Goal: Task Accomplishment & Management: Manage account settings

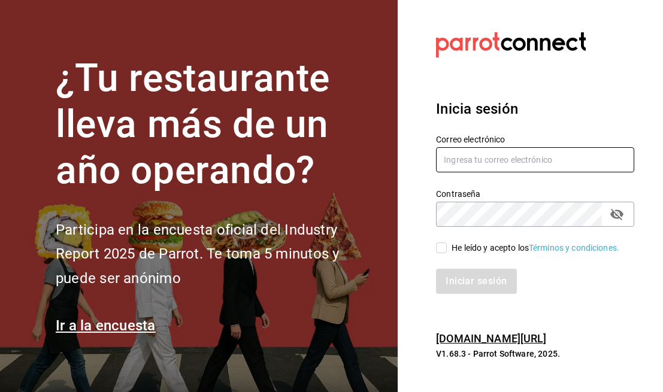
click at [492, 150] on input "text" at bounding box center [535, 159] width 198 height 25
type input "1saulce"
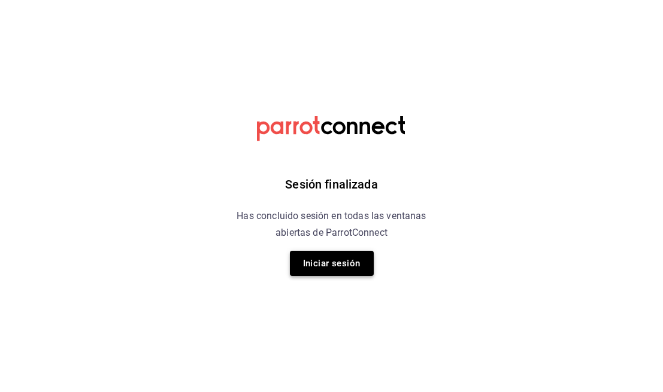
click at [357, 274] on button "Iniciar sesión" at bounding box center [332, 263] width 84 height 25
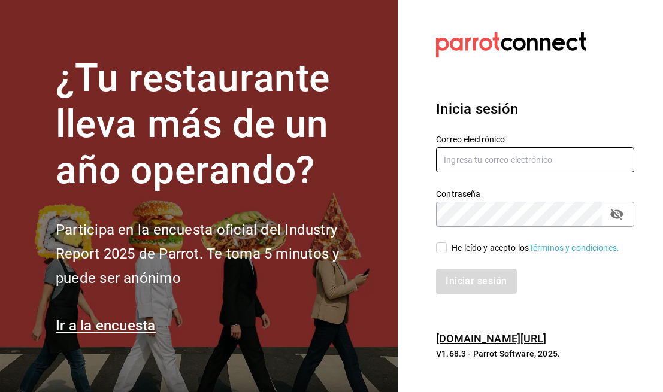
click at [501, 149] on input "text" at bounding box center [535, 159] width 198 height 25
type input "1saulcervera@gmail.com"
click at [608, 214] on button "passwordField" at bounding box center [617, 214] width 20 height 20
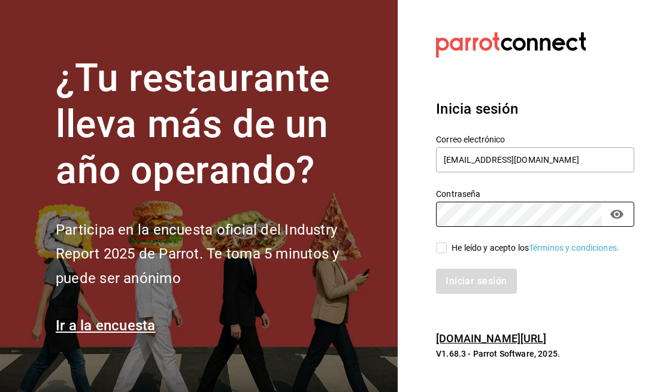
click at [446, 251] on input "He leído y acepto los Términos y condiciones." at bounding box center [441, 247] width 11 height 11
checkbox input "true"
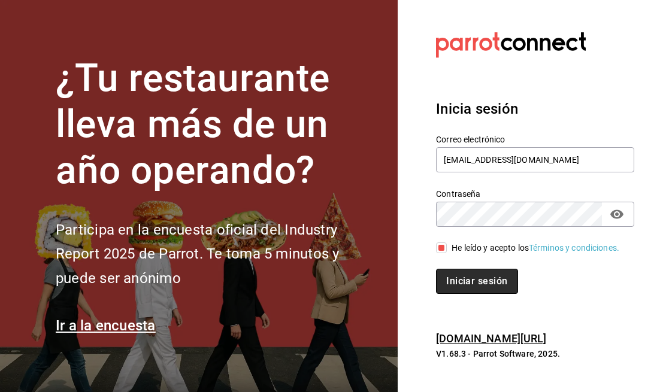
click at [481, 288] on button "Iniciar sesión" at bounding box center [476, 281] width 81 height 25
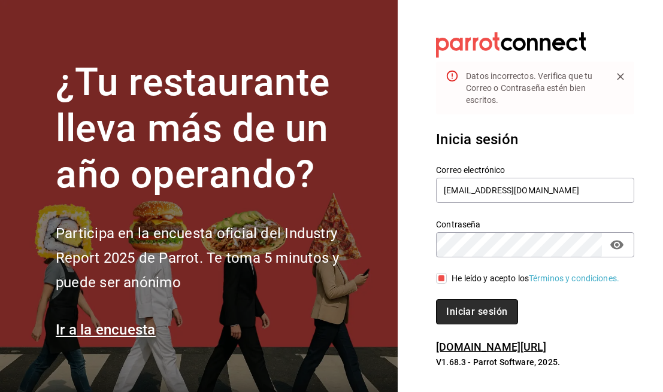
click at [495, 320] on button "Iniciar sesión" at bounding box center [476, 311] width 81 height 25
click at [499, 325] on button "Iniciar sesión" at bounding box center [476, 311] width 81 height 25
click at [490, 319] on button "Iniciar sesión" at bounding box center [476, 311] width 81 height 25
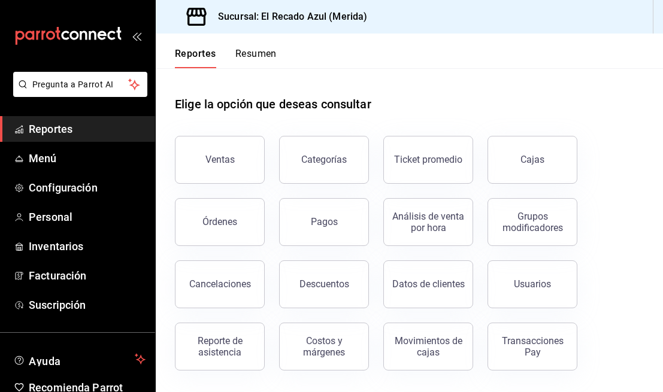
click at [272, 54] on button "Resumen" at bounding box center [255, 58] width 41 height 20
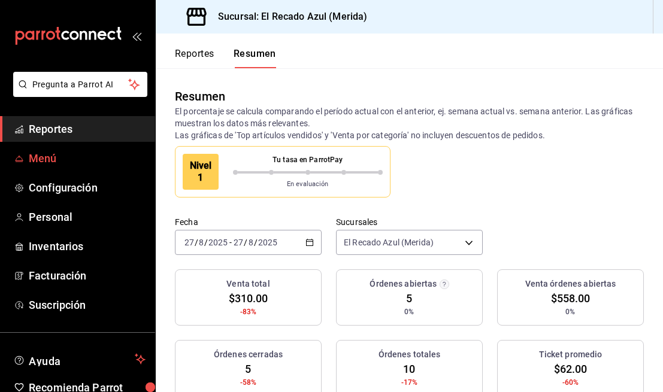
click at [78, 158] on span "Menú" at bounding box center [87, 158] width 117 height 16
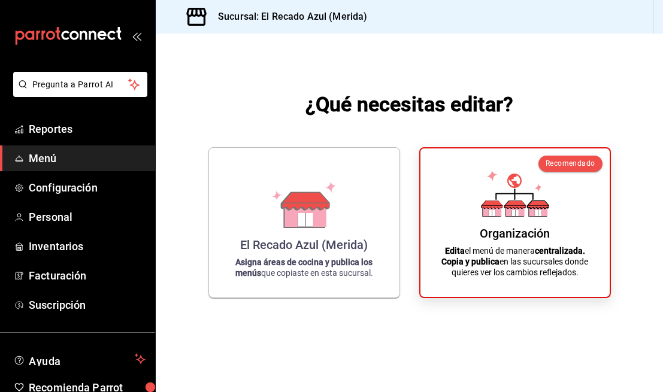
click at [538, 257] on p "Edita el menú de manera centralizada. Copia y publica en las sucursales donde q…" at bounding box center [515, 261] width 160 height 32
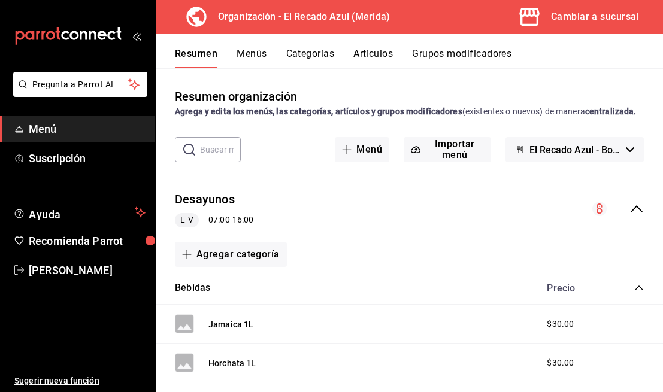
click at [355, 50] on button "Artículos" at bounding box center [373, 58] width 40 height 20
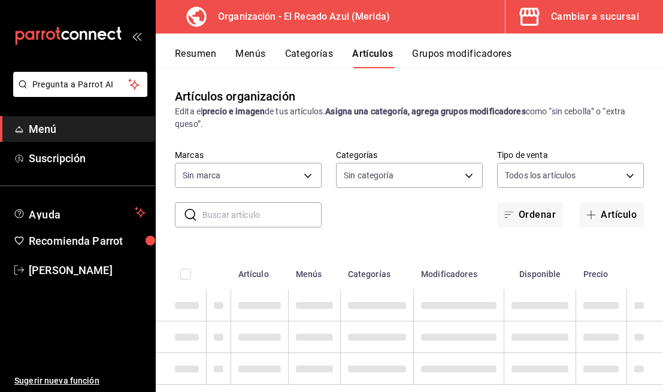
type input "4c612ecd-b065-445b-a869-7e7d52df250b"
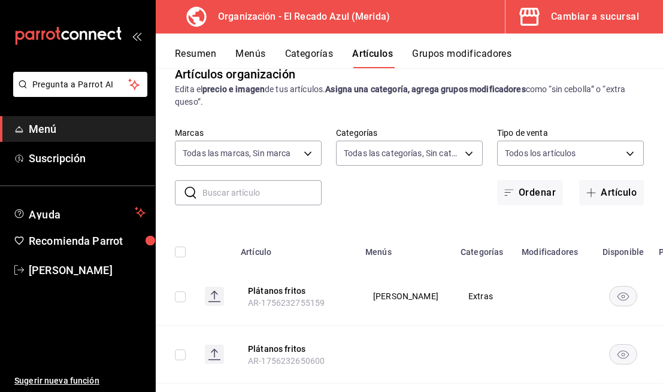
type input "938bb357-3fa5-41e7-9f82-b4deaffa926b,bbd922d1-3f43-4b0b-8224-dfa0873d65c1,45cca…"
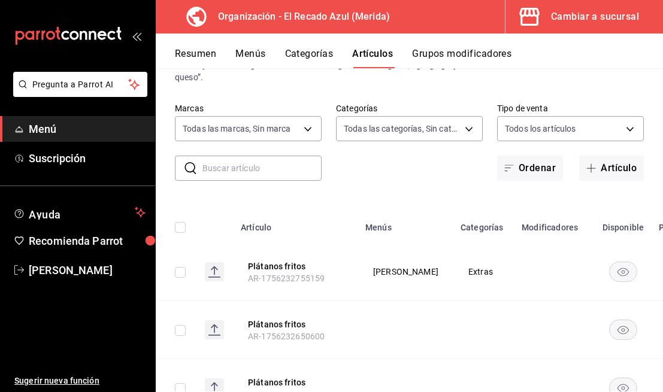
scroll to position [60, 0]
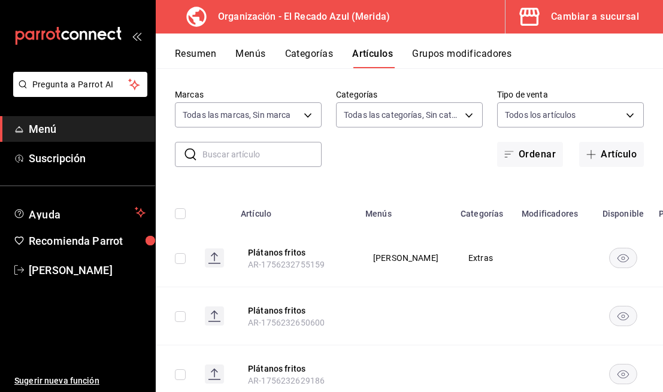
click at [476, 59] on button "Grupos modificadores" at bounding box center [461, 58] width 99 height 20
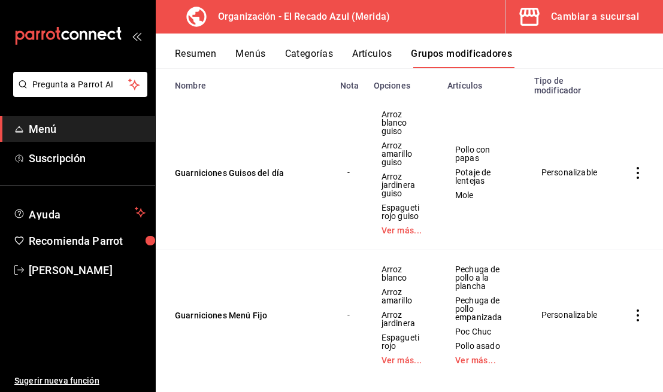
scroll to position [172, 0]
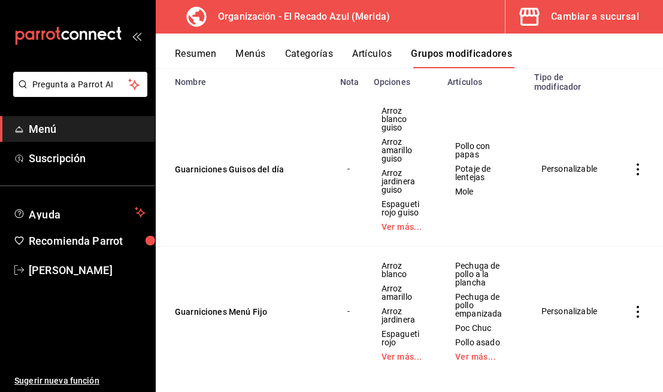
click at [646, 168] on td "simple table" at bounding box center [638, 169] width 50 height 155
click at [638, 170] on icon "actions" at bounding box center [637, 169] width 2 height 12
click at [604, 201] on span "Editar" at bounding box center [601, 197] width 31 height 13
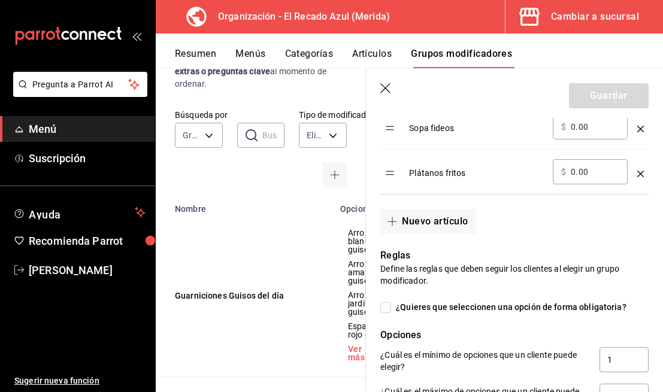
scroll to position [1005, 0]
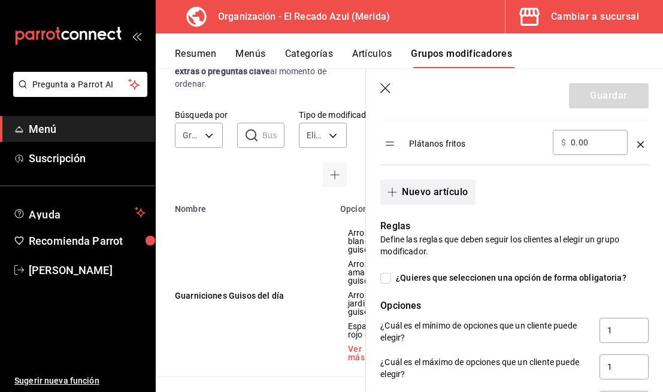
click at [448, 198] on button "Nuevo artículo" at bounding box center [427, 192] width 95 height 25
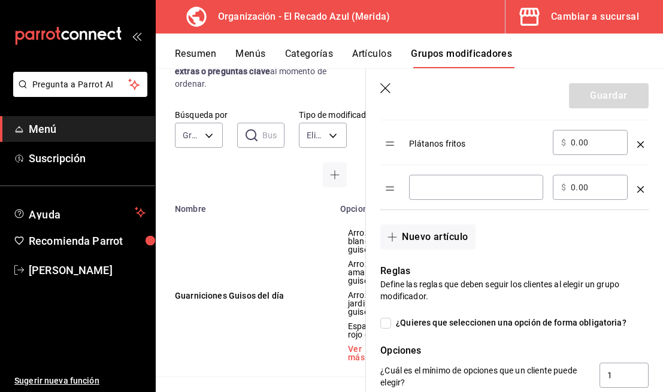
click at [456, 195] on div "​" at bounding box center [476, 187] width 134 height 25
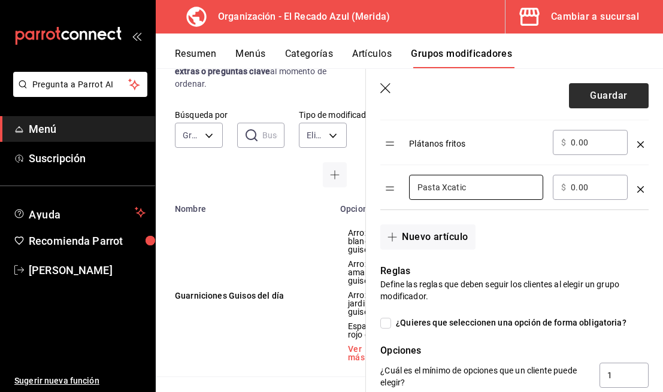
type input "Pasta Xcatic"
click at [620, 90] on button "Guardar" at bounding box center [609, 95] width 80 height 25
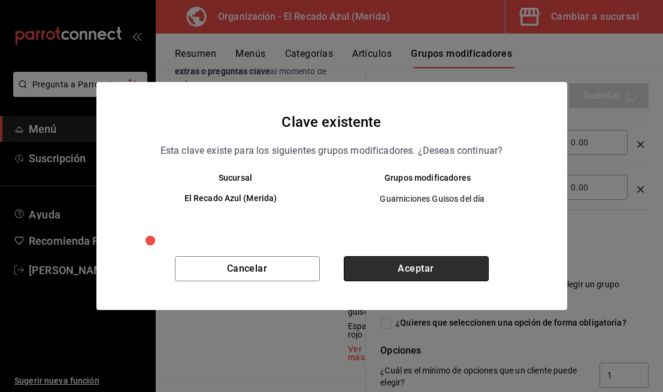
click at [454, 267] on button "Aceptar" at bounding box center [416, 268] width 145 height 25
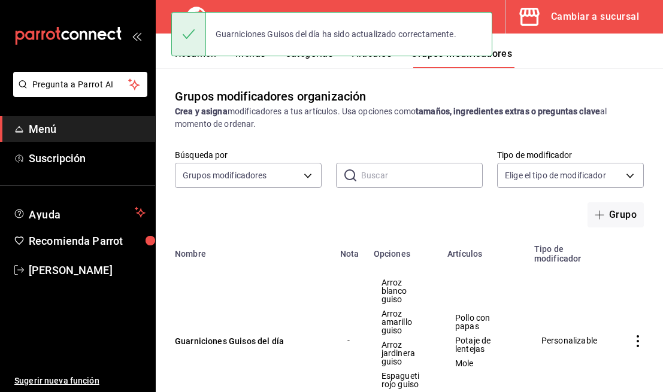
scroll to position [186, 0]
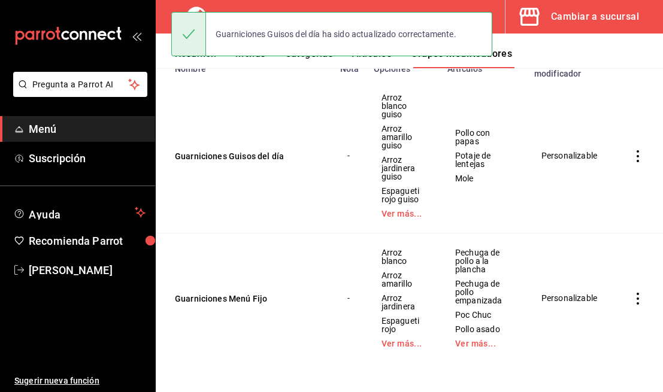
click at [632, 298] on icon "actions" at bounding box center [638, 299] width 12 height 12
click at [613, 304] on li "Editar" at bounding box center [591, 311] width 72 height 25
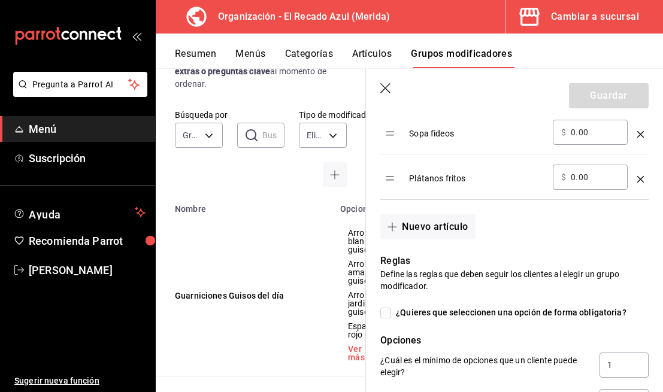
scroll to position [957, 0]
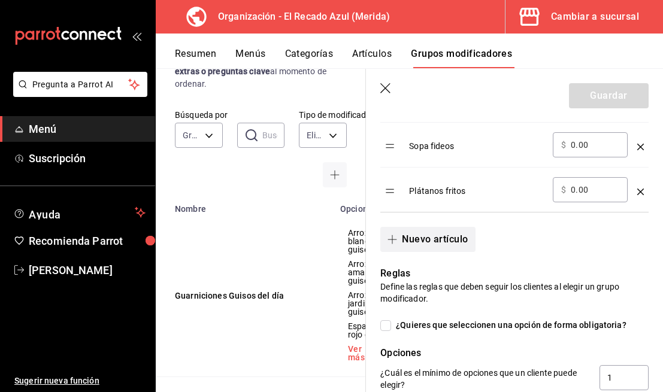
click at [438, 237] on button "Nuevo artículo" at bounding box center [427, 239] width 95 height 25
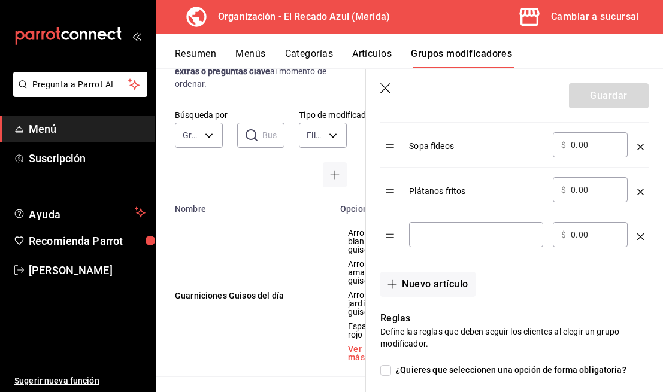
click at [465, 237] on input "optionsTable" at bounding box center [475, 235] width 117 height 12
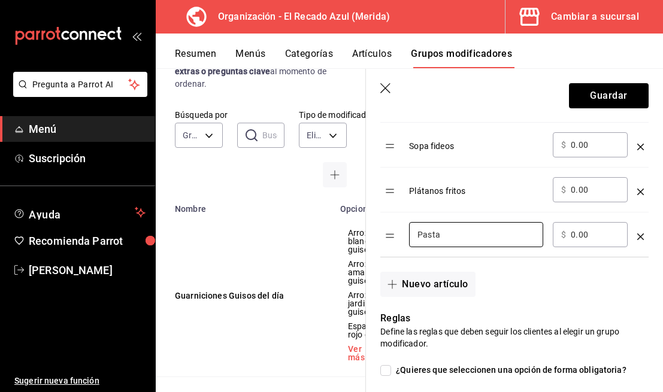
type input "Pasta Xcatic"
click at [527, 272] on div "Nuevo artículo" at bounding box center [507, 277] width 283 height 40
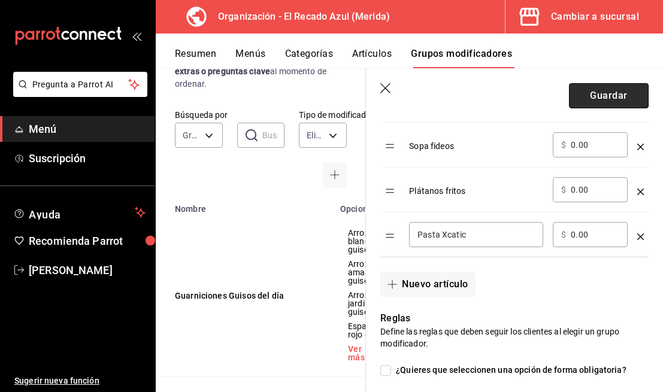
click at [630, 96] on button "Guardar" at bounding box center [609, 95] width 80 height 25
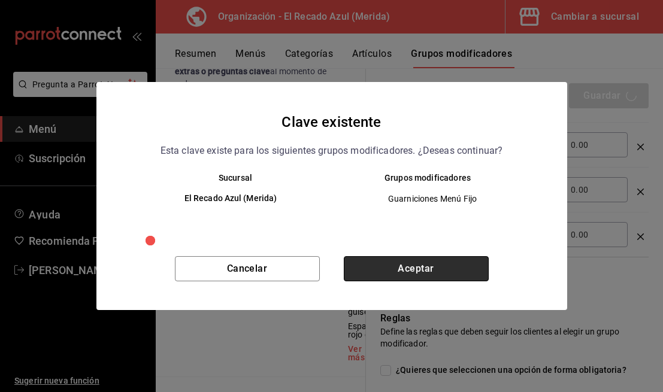
click at [465, 272] on button "Aceptar" at bounding box center [416, 268] width 145 height 25
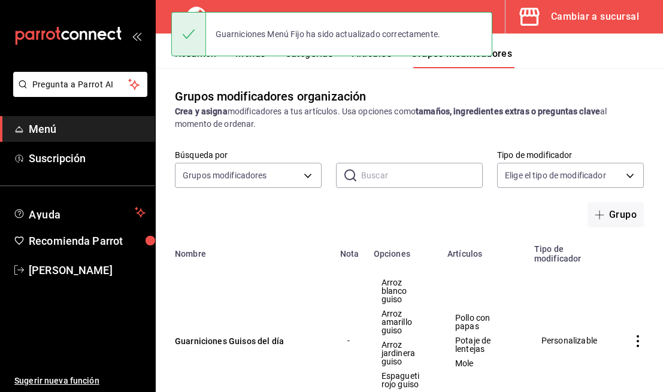
click at [392, 60] on button "Artículos" at bounding box center [372, 58] width 40 height 20
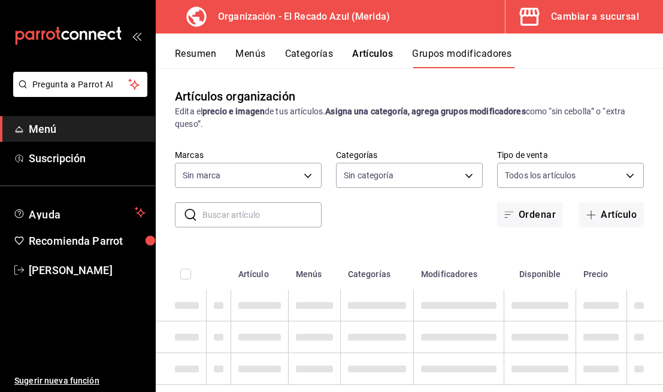
type input "4c612ecd-b065-445b-a869-7e7d52df250b"
type input "938bb357-3fa5-41e7-9f82-b4deaffa926b,bbd922d1-3f43-4b0b-8224-dfa0873d65c1,45cca…"
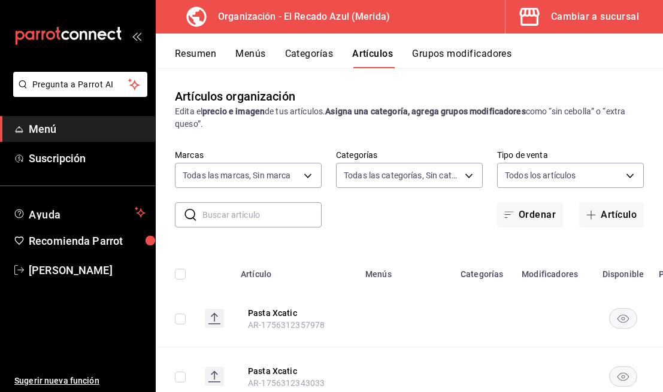
scroll to position [14, 0]
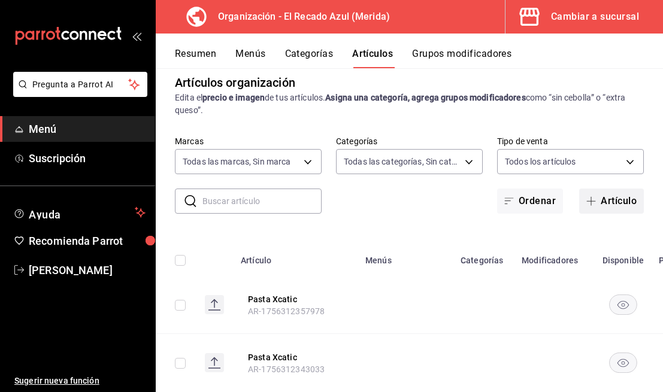
click at [617, 202] on button "Artículo" at bounding box center [611, 201] width 65 height 25
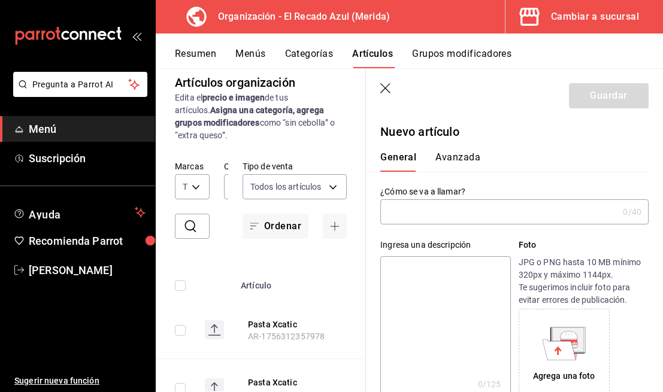
click at [382, 94] on icon "button" at bounding box center [386, 89] width 12 height 12
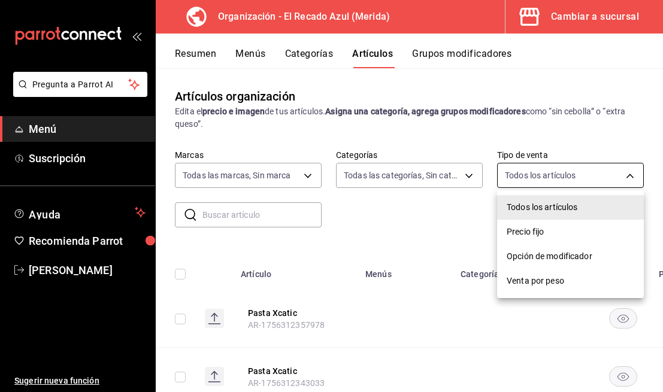
click at [521, 169] on body "Pregunta a Parrot AI Menú Suscripción Ayuda Recomienda Parrot [PERSON_NAME] Sug…" at bounding box center [331, 196] width 663 height 392
click at [396, 180] on div at bounding box center [331, 196] width 663 height 392
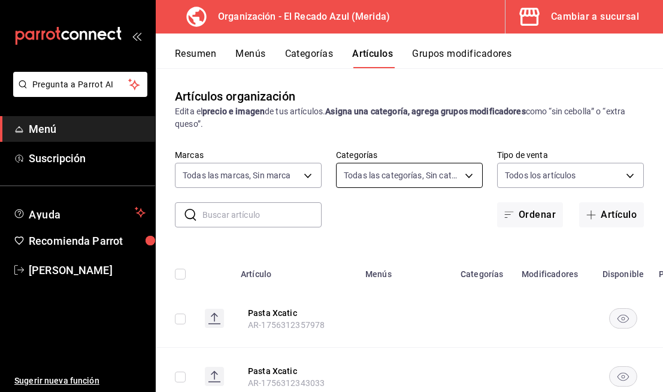
click at [401, 174] on body "Pregunta a Parrot AI Menú Suscripción Ayuda Recomienda Parrot [PERSON_NAME] Sug…" at bounding box center [331, 196] width 663 height 392
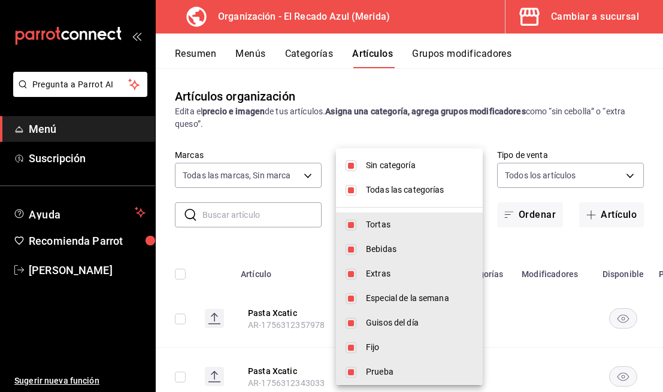
click at [349, 192] on input "checkbox" at bounding box center [350, 190] width 11 height 11
checkbox input "false"
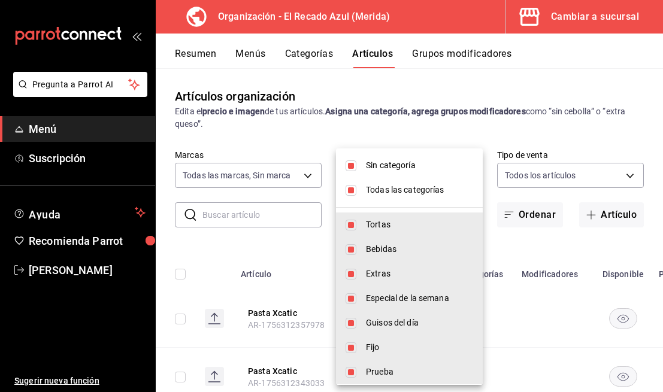
checkbox input "false"
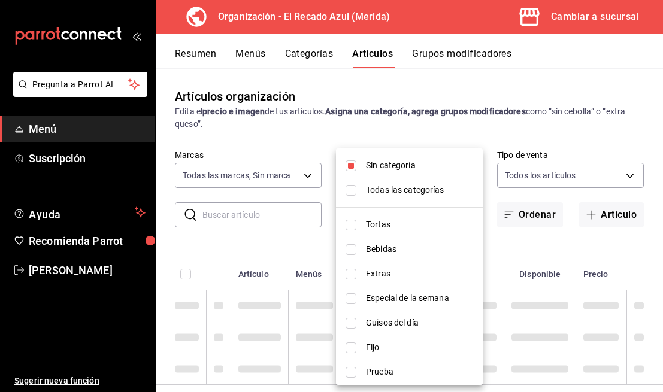
click at [351, 163] on input "checkbox" at bounding box center [350, 165] width 11 height 11
checkbox input "false"
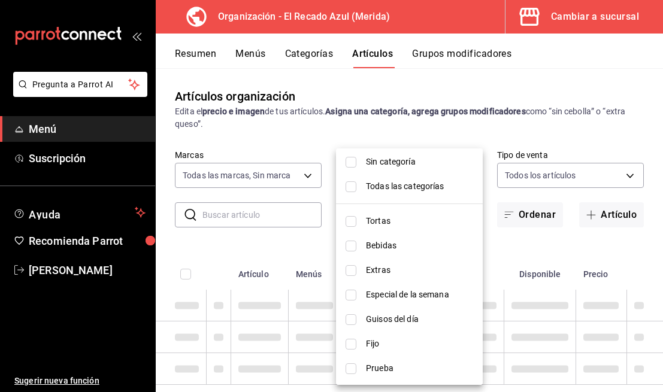
click at [344, 319] on li "Guisos del día" at bounding box center [409, 319] width 147 height 25
type input "9571d2d4-9c18-4cb3-9a3d-a827cbe1d9e8"
checkbox input "true"
click at [416, 122] on div at bounding box center [331, 196] width 663 height 392
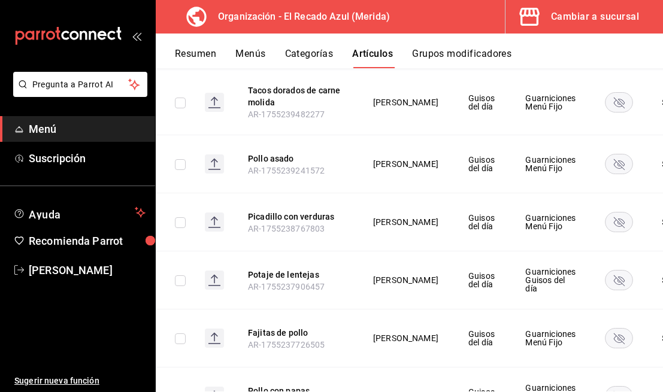
scroll to position [954, 0]
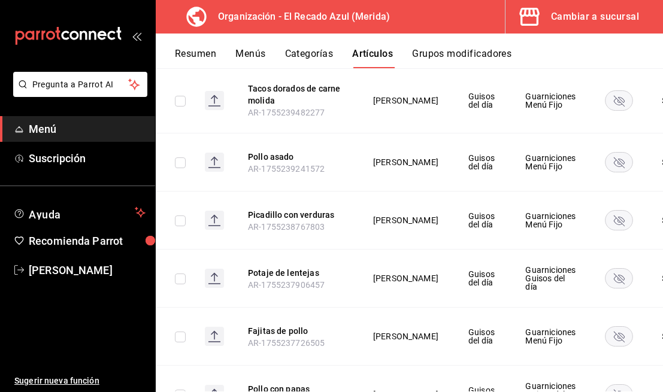
click at [614, 216] on icon "availability-product" at bounding box center [619, 221] width 11 height 11
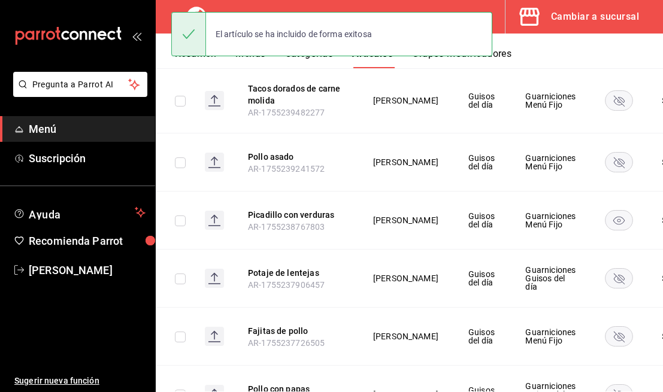
click at [500, 13] on div "Organización - El Recado Azul (Merida) Cambiar a sucursal" at bounding box center [409, 17] width 507 height 34
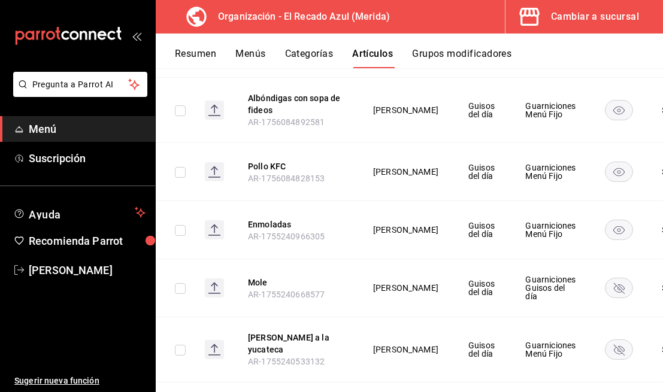
scroll to position [516, 0]
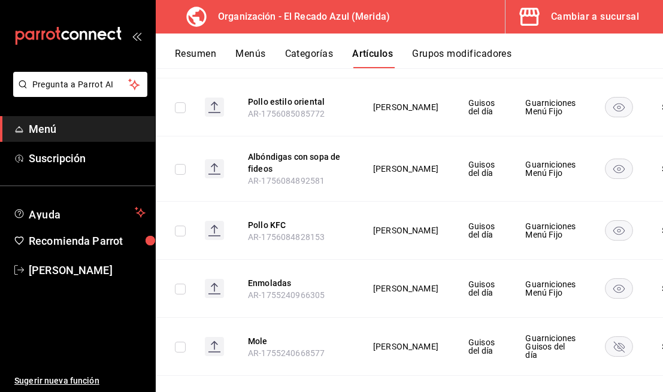
click at [256, 61] on button "Menús" at bounding box center [250, 58] width 30 height 20
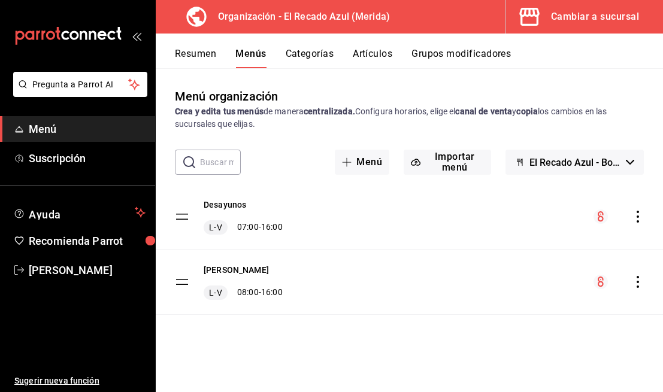
click at [638, 221] on icon "actions" at bounding box center [637, 217] width 2 height 12
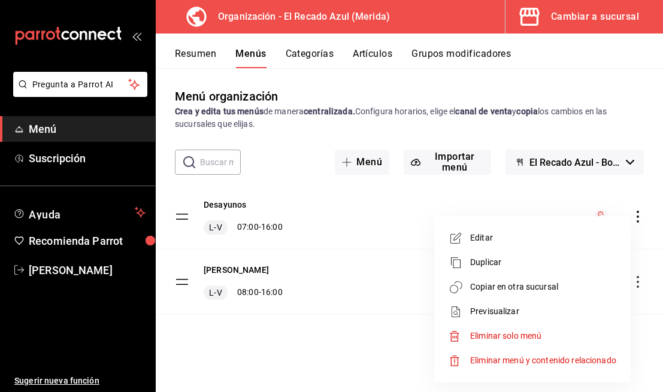
click at [527, 292] on span "Copiar en otra sucursal" at bounding box center [543, 287] width 146 height 13
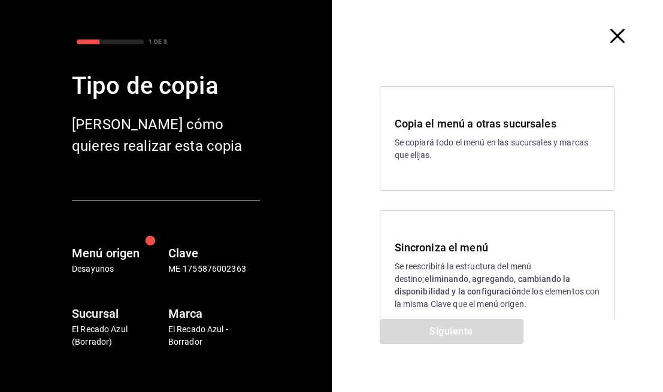
click at [466, 261] on p "Se reescribirá la estructura del menú destino; eliminando, agregando, cambiando…" at bounding box center [498, 285] width 206 height 50
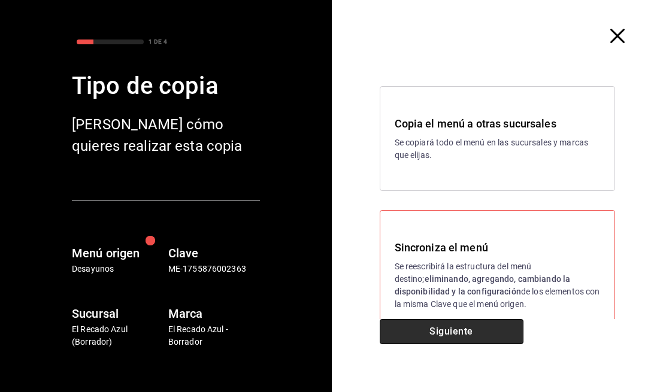
click at [472, 329] on button "Siguiente" at bounding box center [452, 331] width 144 height 25
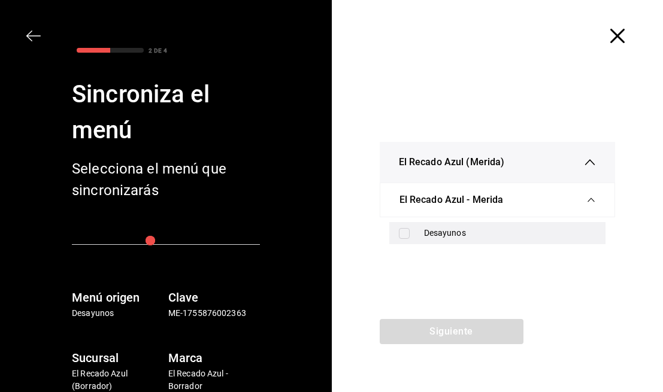
click at [505, 236] on div "Desayunos" at bounding box center [510, 233] width 172 height 13
checkbox input "true"
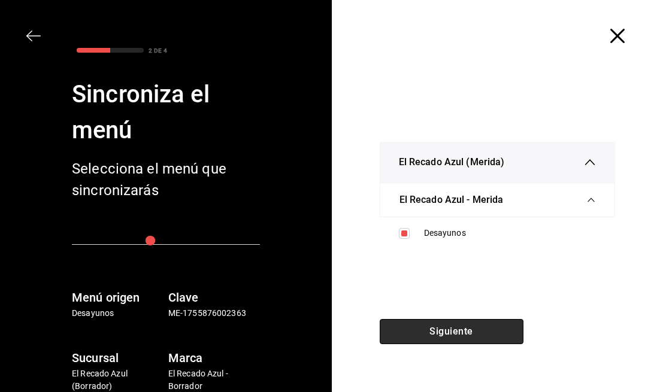
click at [480, 327] on button "Siguiente" at bounding box center [452, 331] width 144 height 25
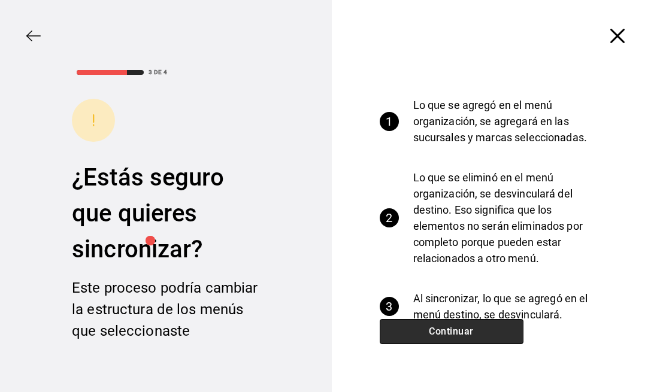
click at [480, 327] on button "Continuar" at bounding box center [452, 331] width 144 height 25
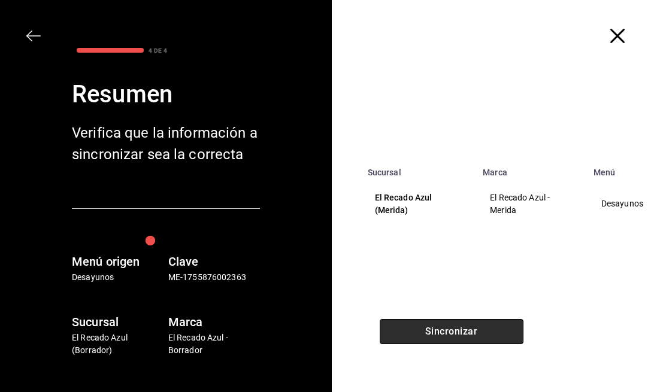
click at [480, 327] on button "Sincronizar" at bounding box center [452, 331] width 144 height 25
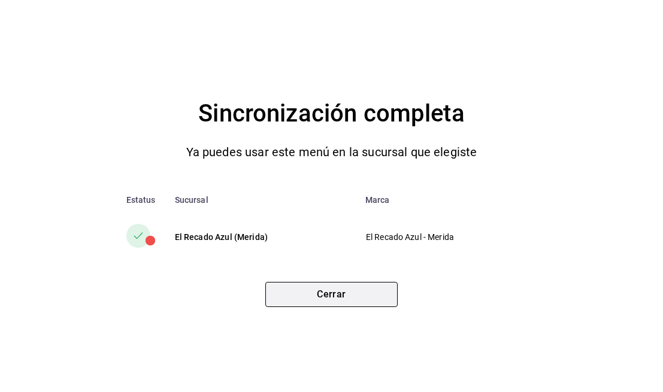
click at [360, 286] on button "Cerrar" at bounding box center [331, 294] width 132 height 25
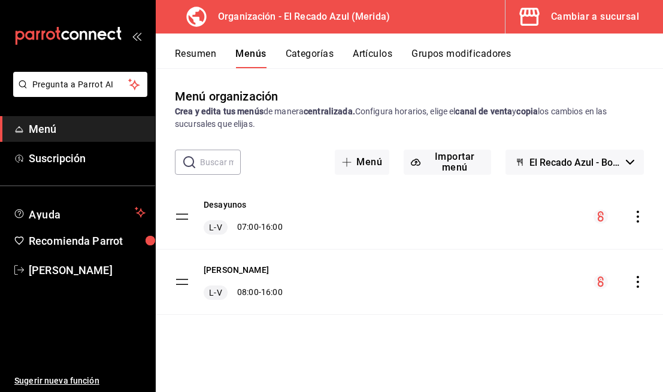
click at [639, 278] on icon "actions" at bounding box center [638, 282] width 12 height 12
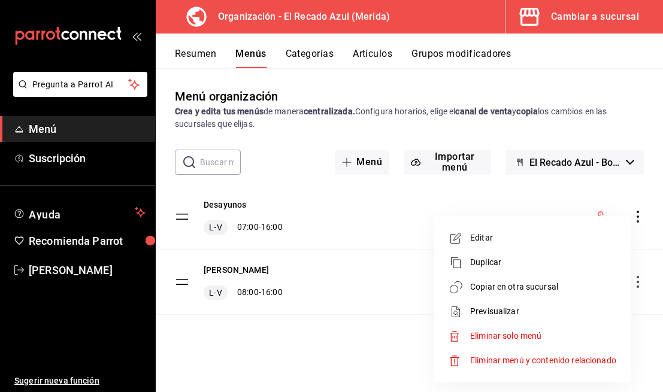
click at [530, 287] on span "Copiar en otra sucursal" at bounding box center [543, 287] width 146 height 13
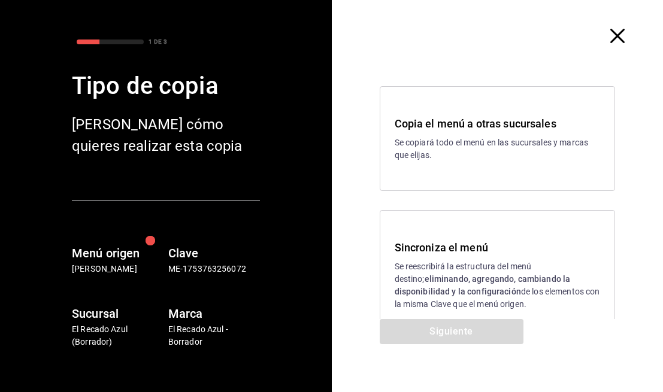
click at [435, 234] on div "Sincroniza el menú Se reescribirá la estructura del menú destino; eliminando, a…" at bounding box center [498, 275] width 236 height 130
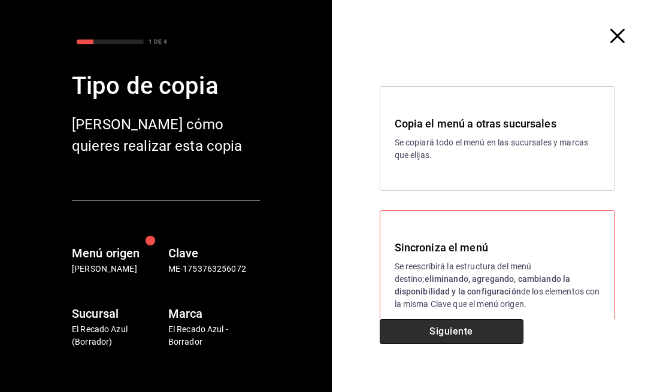
click at [467, 331] on button "Siguiente" at bounding box center [452, 331] width 144 height 25
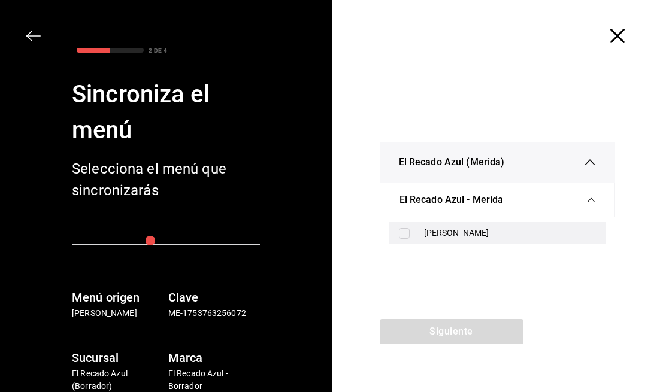
click at [472, 234] on div "[PERSON_NAME]" at bounding box center [510, 233] width 172 height 13
checkbox input "true"
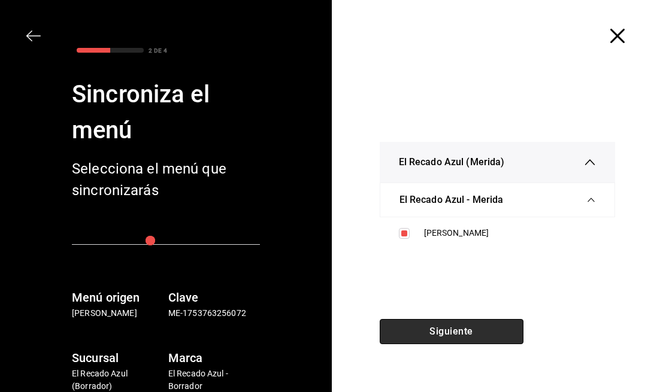
click at [469, 331] on button "Siguiente" at bounding box center [452, 331] width 144 height 25
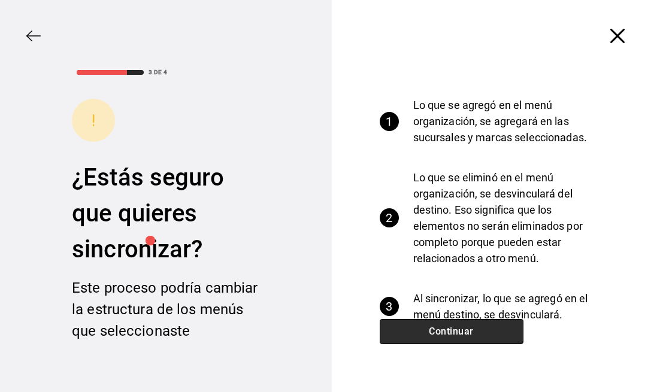
click at [469, 331] on button "Continuar" at bounding box center [452, 331] width 144 height 25
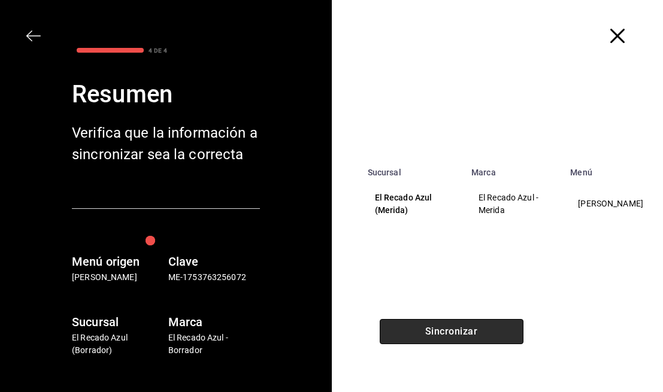
click at [469, 331] on button "Sincronizar" at bounding box center [452, 331] width 144 height 25
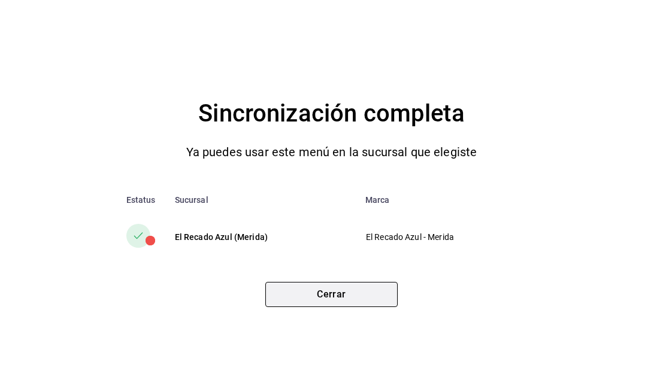
click at [373, 303] on button "Cerrar" at bounding box center [331, 294] width 132 height 25
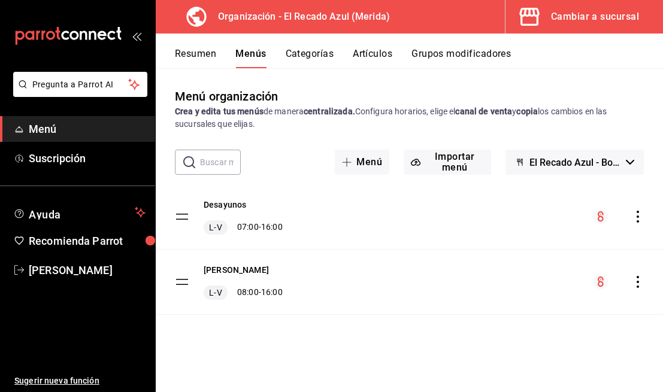
click at [318, 53] on button "Categorías" at bounding box center [310, 58] width 48 height 20
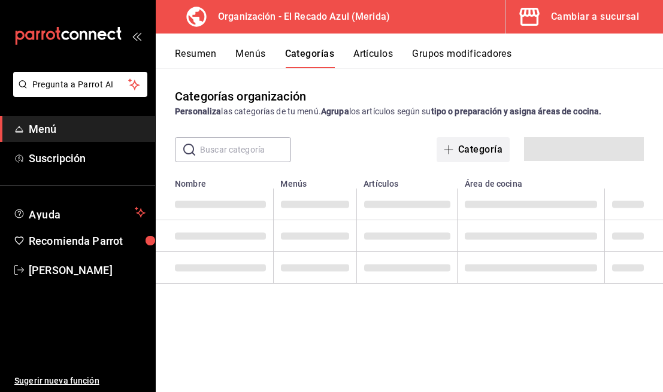
click at [481, 153] on button "Categoría" at bounding box center [472, 149] width 73 height 25
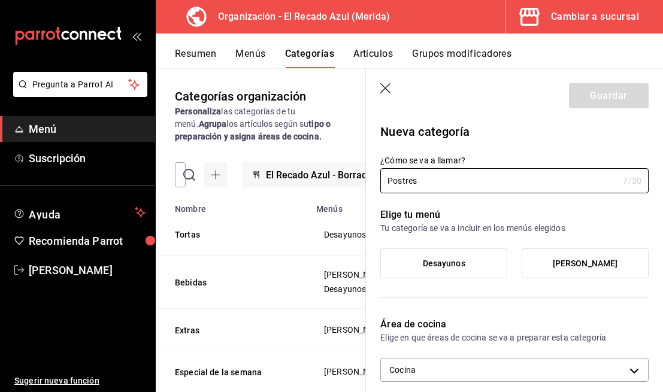
scroll to position [30, 0]
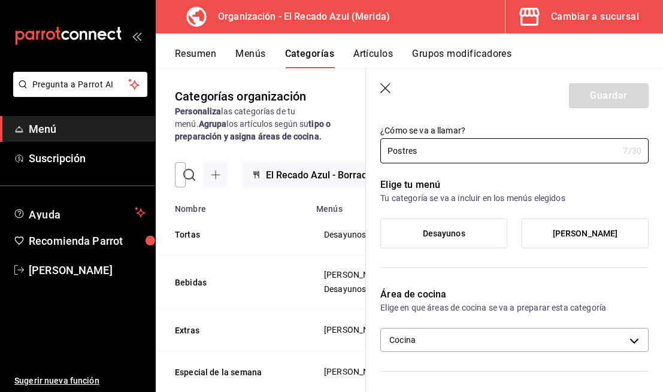
type input "Postres"
click at [457, 229] on span "Desayunos" at bounding box center [444, 234] width 43 height 10
click at [0, 0] on input "Desayunos" at bounding box center [0, 0] width 0 height 0
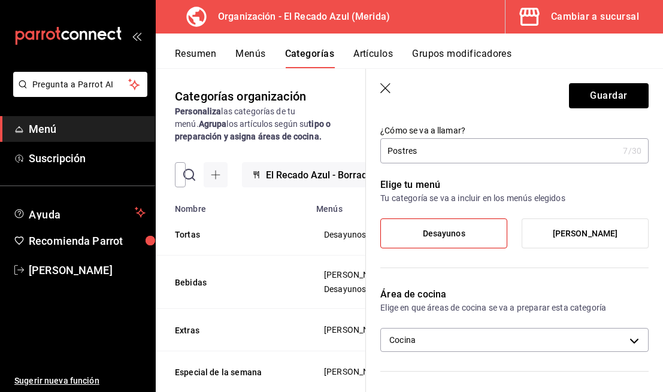
click at [541, 226] on label "[PERSON_NAME]" at bounding box center [585, 233] width 126 height 29
click at [0, 0] on input "[PERSON_NAME]" at bounding box center [0, 0] width 0 height 0
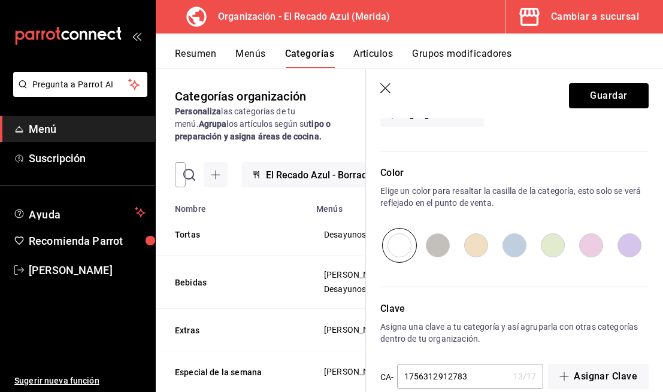
scroll to position [389, 0]
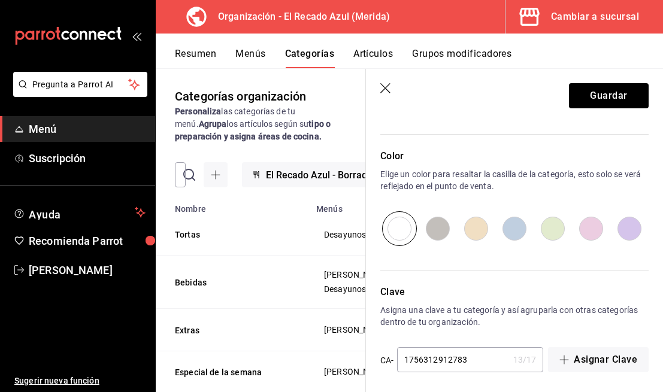
click at [435, 226] on input "radio" at bounding box center [438, 228] width 38 height 35
radio input "true"
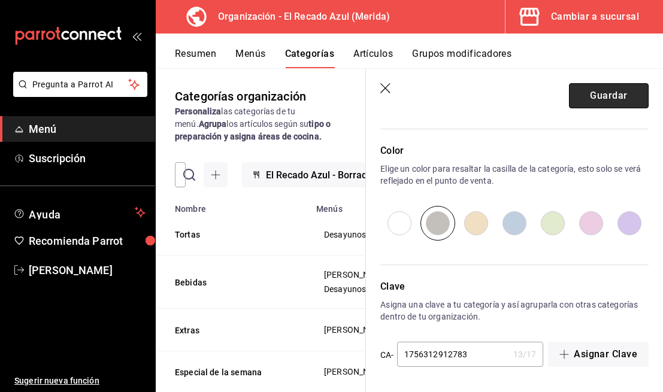
click at [617, 92] on button "Guardar" at bounding box center [609, 95] width 80 height 25
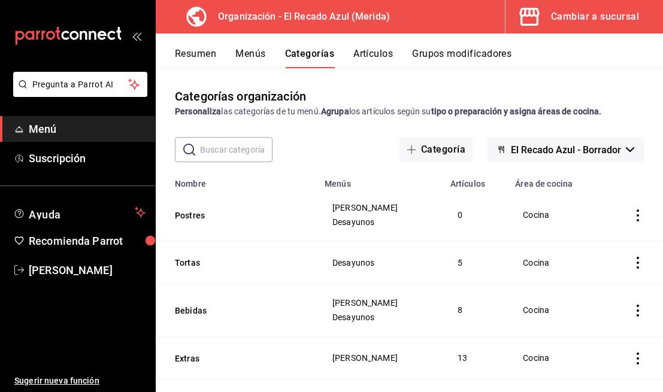
click at [382, 53] on button "Artículos" at bounding box center [373, 58] width 40 height 20
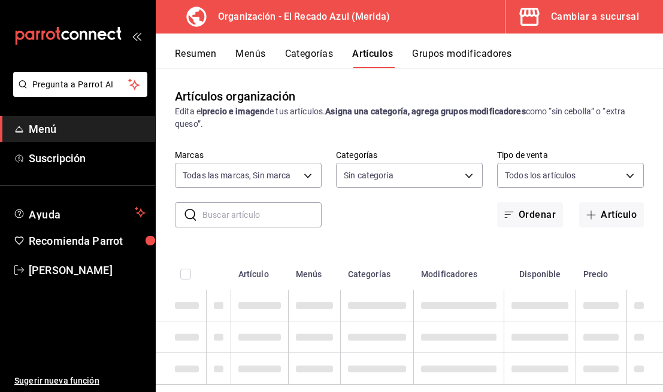
type input "4c612ecd-b065-445b-a869-7e7d52df250b"
type input "e56f0a2c-a6d2-4748-a29f-f82dce1d9313,938bb357-3fa5-41e7-9f82-b4deaffa926b,bbd92…"
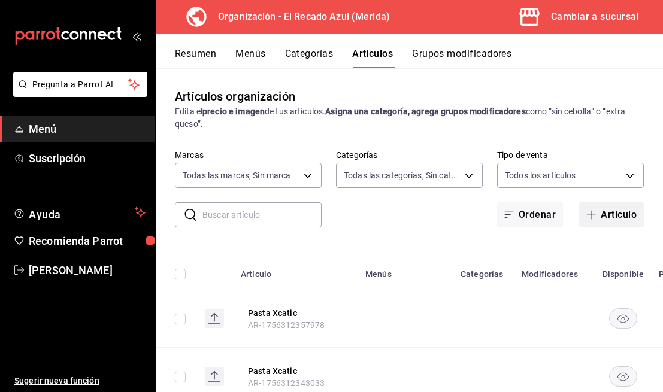
click at [606, 208] on button "Artículo" at bounding box center [611, 214] width 65 height 25
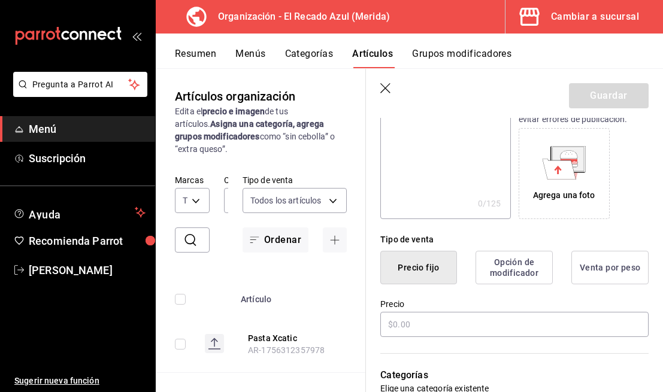
scroll to position [195, 0]
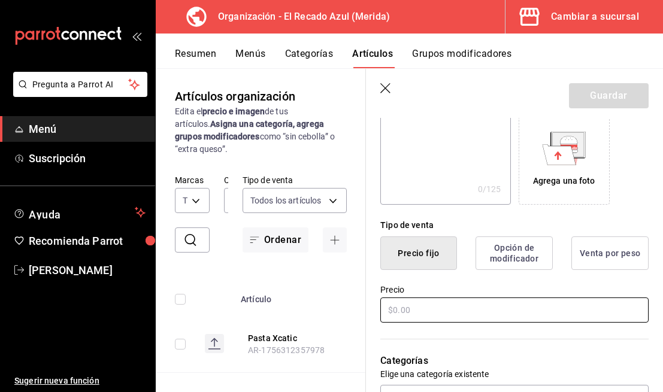
type input "Flan rebanada"
click at [484, 318] on input "text" at bounding box center [514, 310] width 268 height 25
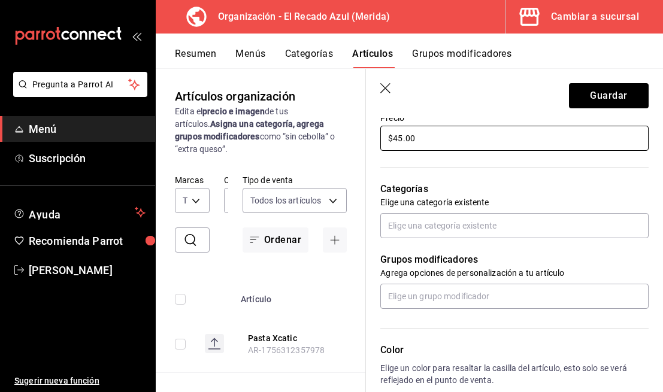
scroll to position [381, 0]
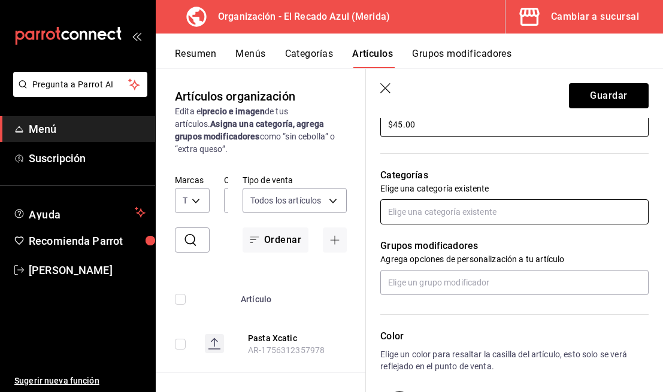
type input "$45.00"
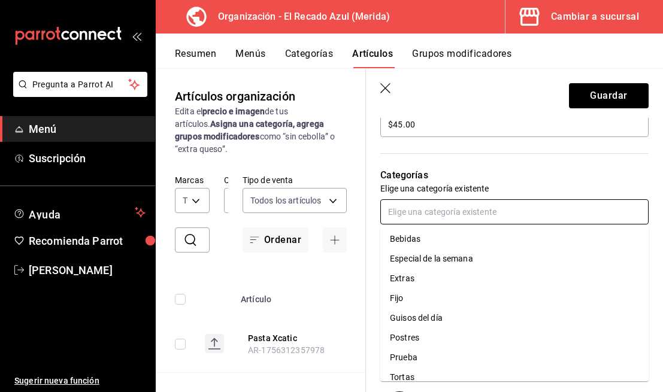
click at [459, 219] on input "text" at bounding box center [514, 211] width 268 height 25
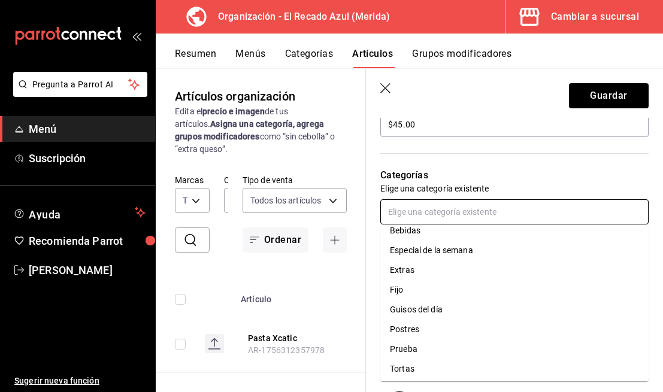
click at [472, 335] on li "Postres" at bounding box center [514, 330] width 268 height 20
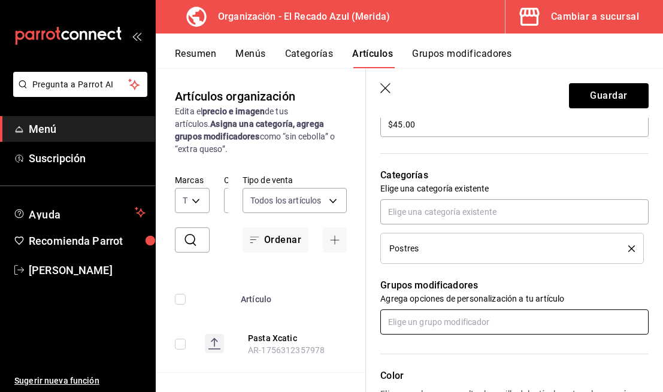
click at [466, 319] on input "text" at bounding box center [514, 322] width 268 height 25
click at [476, 351] on div "Guarniciones Guisos del día" at bounding box center [442, 349] width 105 height 13
click at [475, 319] on input "text" at bounding box center [514, 322] width 268 height 25
click at [489, 322] on input "text" at bounding box center [514, 322] width 268 height 25
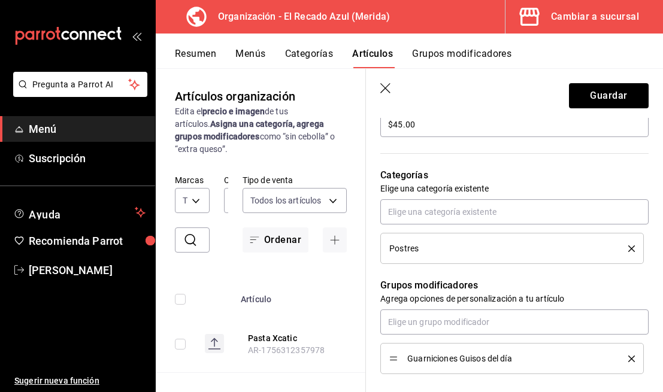
click at [633, 357] on icon "delete" at bounding box center [631, 359] width 7 height 7
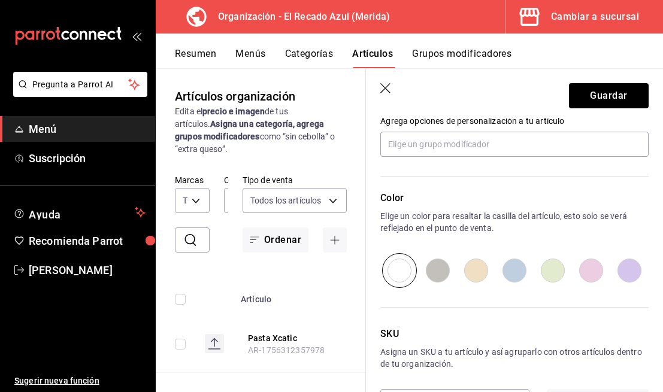
scroll to position [563, 0]
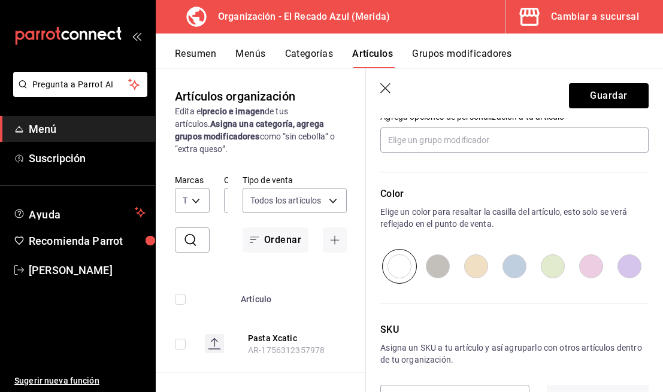
click at [430, 270] on input "radio" at bounding box center [438, 266] width 38 height 35
radio input "true"
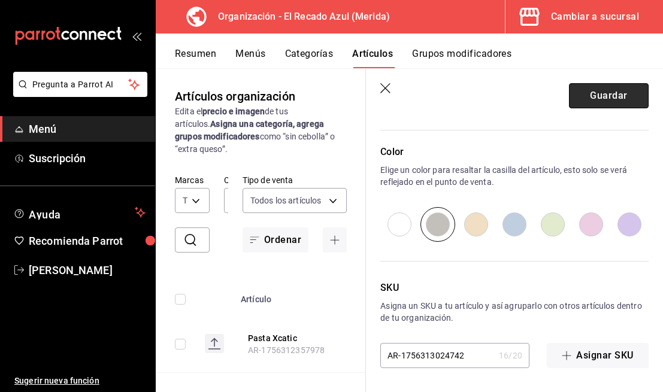
click at [601, 102] on button "Guardar" at bounding box center [609, 95] width 80 height 25
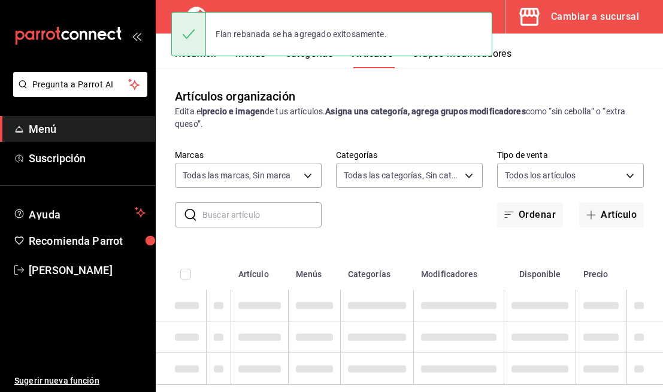
click at [250, 60] on button "Menús" at bounding box center [250, 58] width 30 height 20
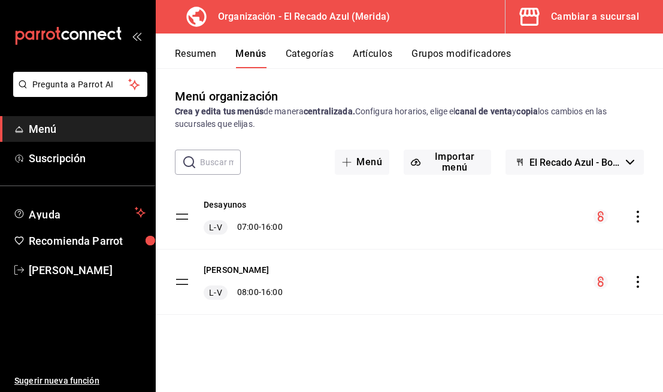
click at [635, 222] on icon "actions" at bounding box center [638, 217] width 12 height 12
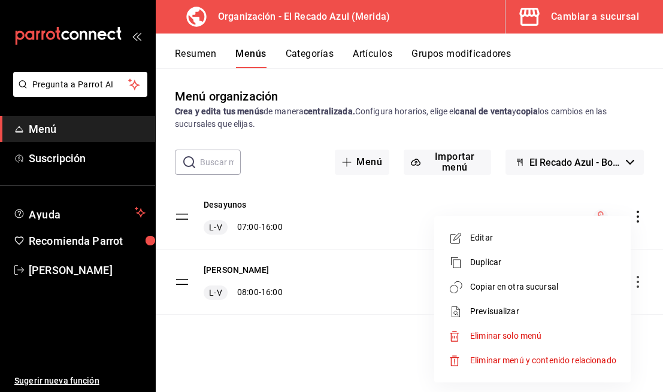
click at [502, 292] on span "Copiar en otra sucursal" at bounding box center [543, 287] width 146 height 13
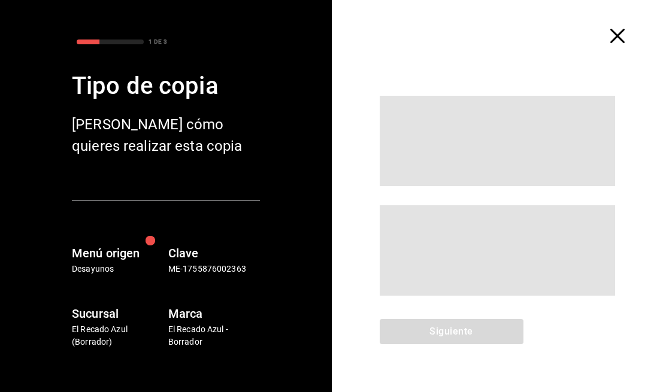
click at [423, 264] on div at bounding box center [498, 195] width 332 height 247
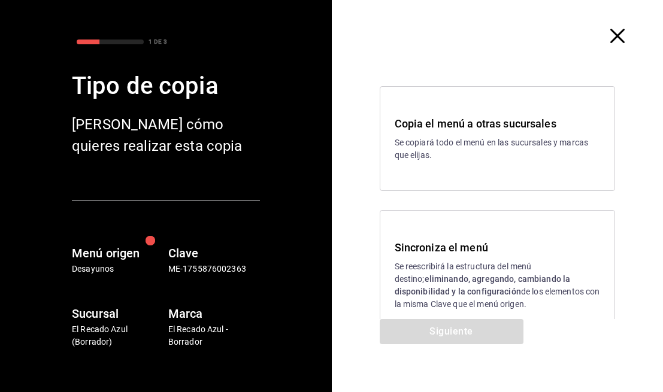
click at [423, 264] on p "Se reescribirá la estructura del menú destino; eliminando, agregando, cambiando…" at bounding box center [498, 285] width 206 height 50
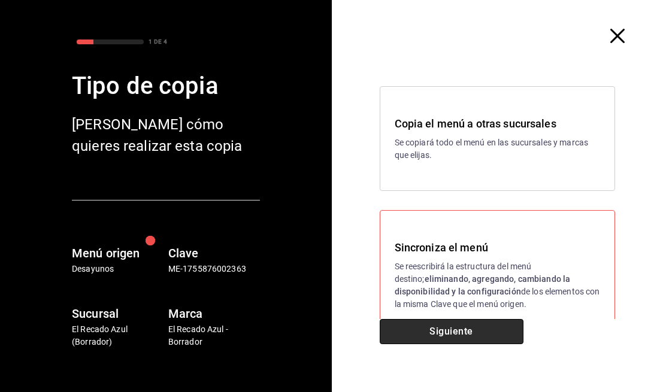
click at [447, 336] on button "Siguiente" at bounding box center [452, 331] width 144 height 25
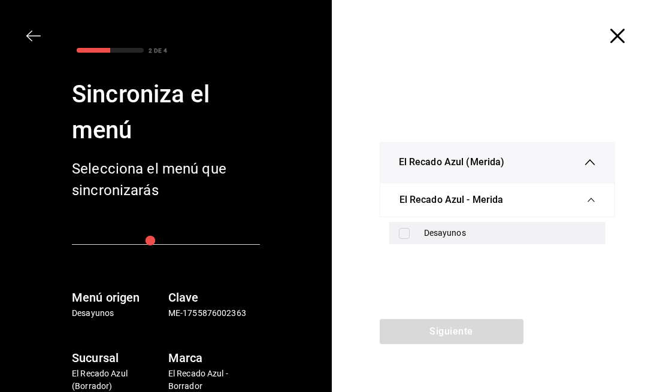
click at [405, 236] on input "checkbox" at bounding box center [404, 233] width 11 height 11
checkbox input "true"
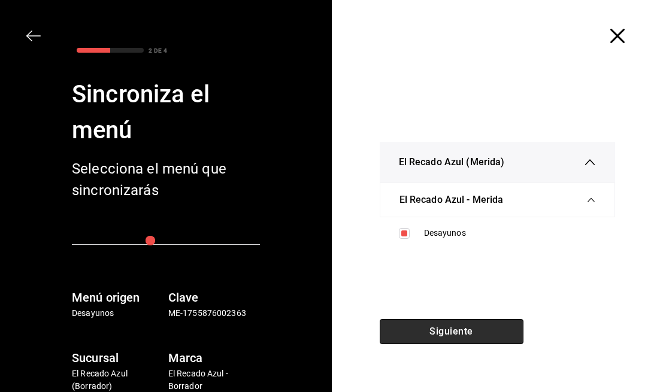
click at [435, 332] on button "Siguiente" at bounding box center [452, 331] width 144 height 25
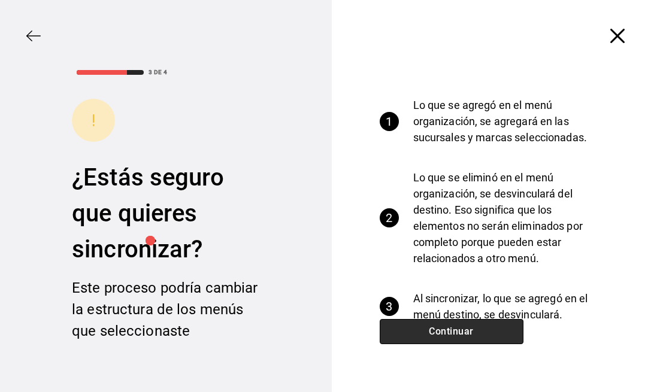
click at [434, 329] on button "Continuar" at bounding box center [452, 331] width 144 height 25
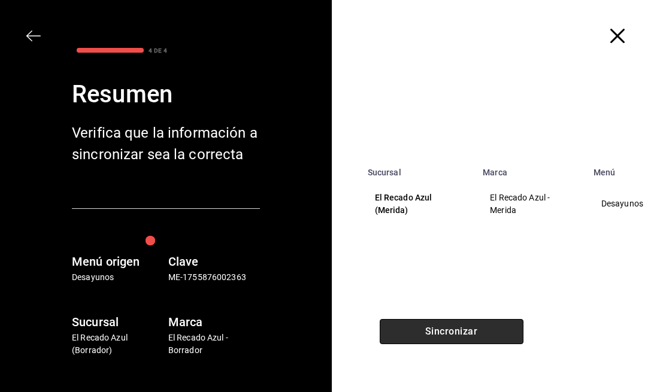
click at [434, 329] on button "Sincronizar" at bounding box center [452, 331] width 144 height 25
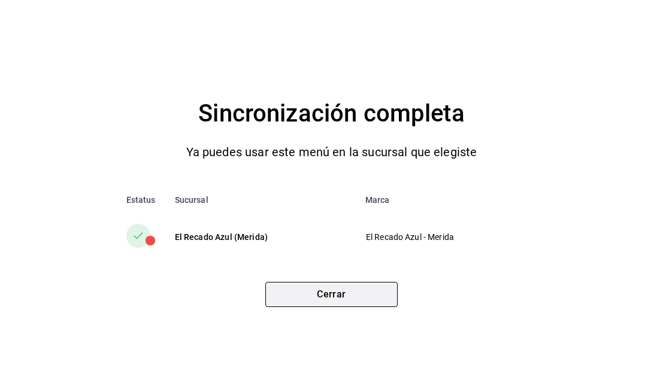
click at [395, 297] on button "Cerrar" at bounding box center [331, 294] width 132 height 25
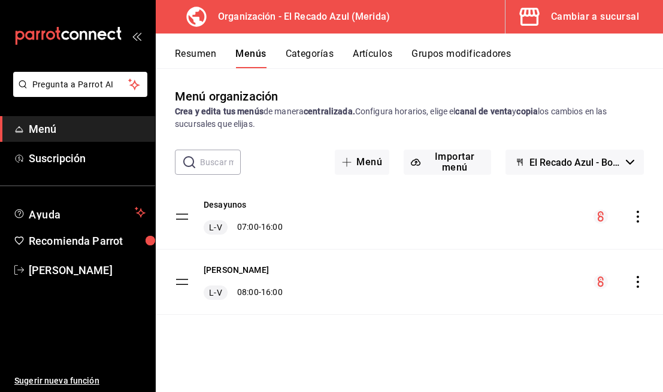
click at [641, 277] on icon "actions" at bounding box center [638, 282] width 12 height 12
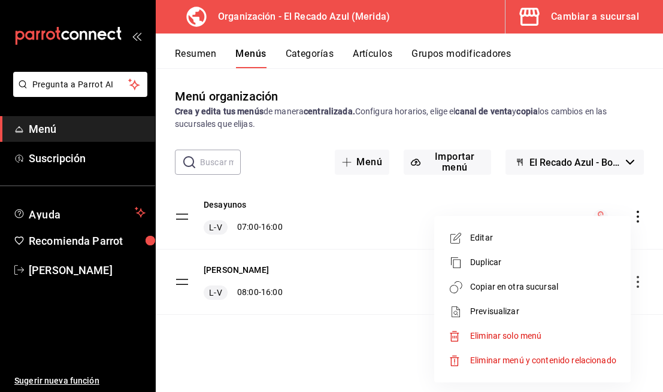
click at [527, 284] on span "Copiar en otra sucursal" at bounding box center [543, 287] width 146 height 13
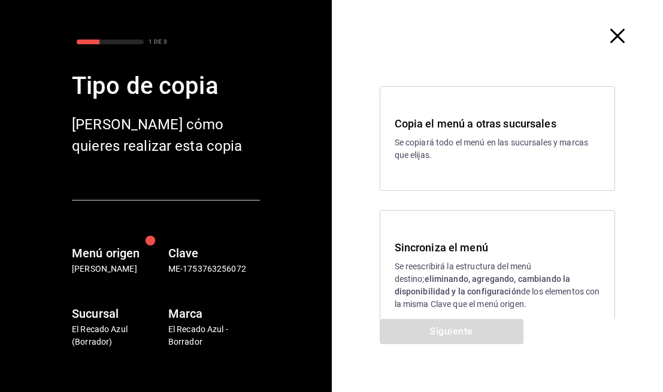
click at [435, 247] on h3 "Sincroniza el menú" at bounding box center [498, 247] width 206 height 16
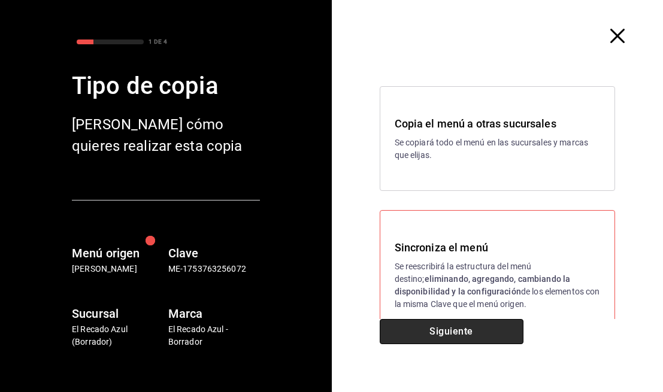
click at [460, 338] on button "Siguiente" at bounding box center [452, 331] width 144 height 25
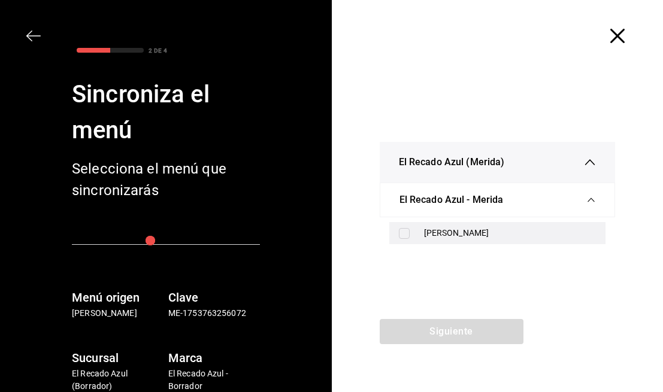
click at [466, 228] on div "[PERSON_NAME]" at bounding box center [510, 233] width 172 height 13
checkbox input "true"
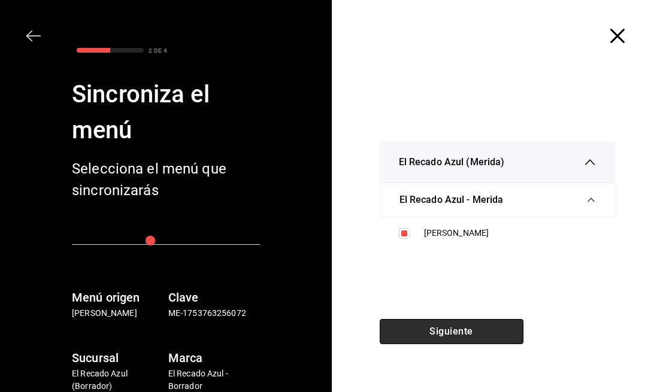
click at [451, 343] on button "Siguiente" at bounding box center [452, 331] width 144 height 25
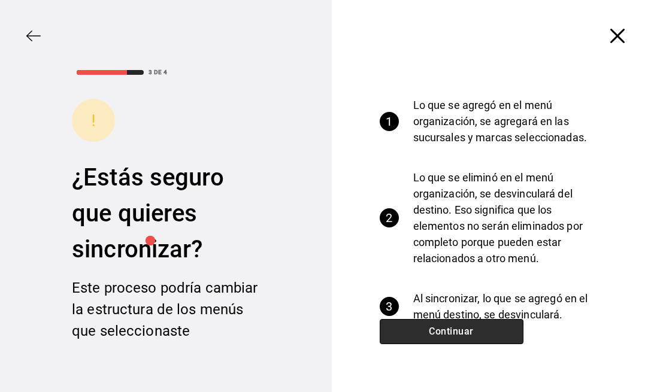
click at [462, 335] on button "Continuar" at bounding box center [452, 331] width 144 height 25
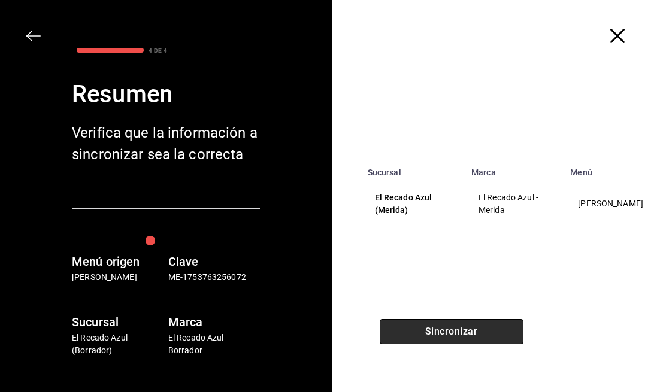
click at [462, 335] on button "Sincronizar" at bounding box center [452, 331] width 144 height 25
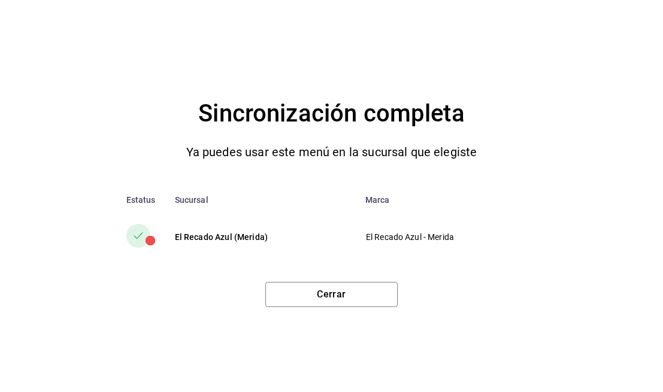
click at [287, 311] on div "Sincronización completa Ya puedes usar este menú en la sucursal que elegiste Es…" at bounding box center [331, 196] width 663 height 392
click at [300, 304] on button "Cerrar" at bounding box center [331, 294] width 132 height 25
